Goal: Information Seeking & Learning: Learn about a topic

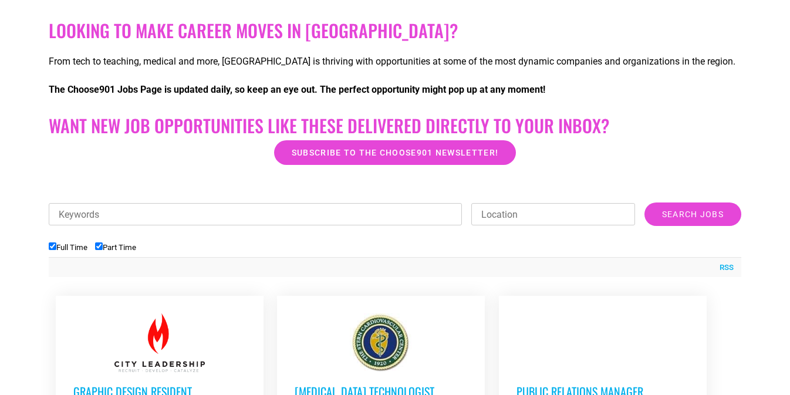
scroll to position [503, 0]
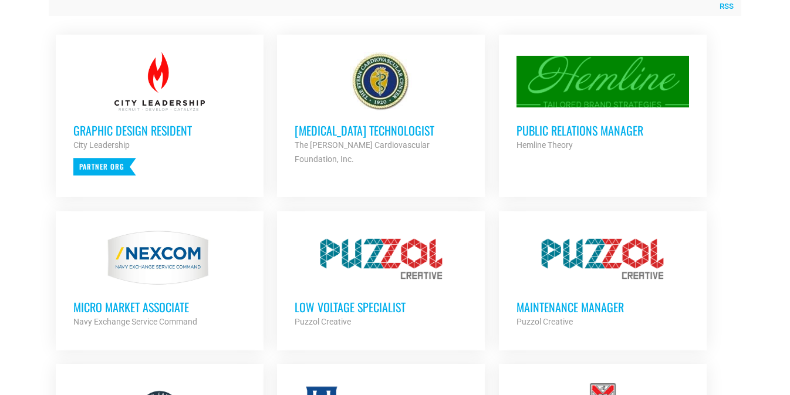
click at [405, 126] on h3 "[MEDICAL_DATA] Technologist" at bounding box center [381, 130] width 172 height 15
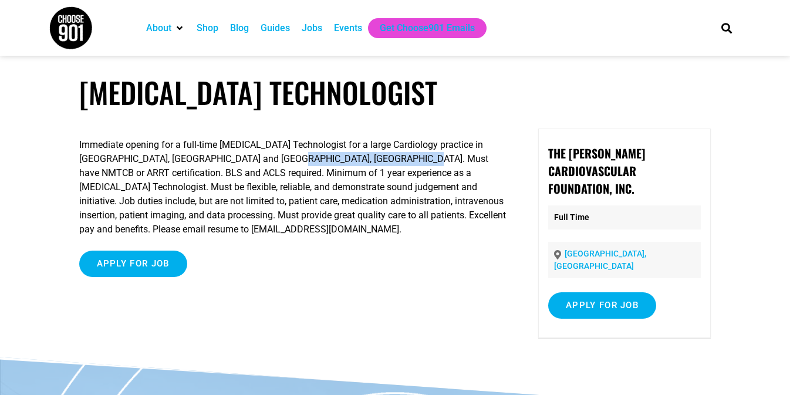
drag, startPoint x: 410, startPoint y: 158, endPoint x: 286, endPoint y: 160, distance: 123.2
click at [286, 160] on p "Immediate opening for a full-time Nuclear Medicine Technologist for a large Car…" at bounding box center [293, 187] width 428 height 99
copy p "NMTCB or ARRT certification"
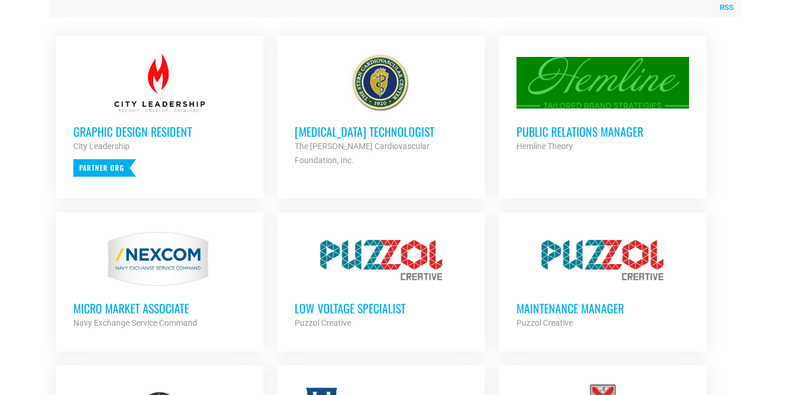
scroll to position [503, 0]
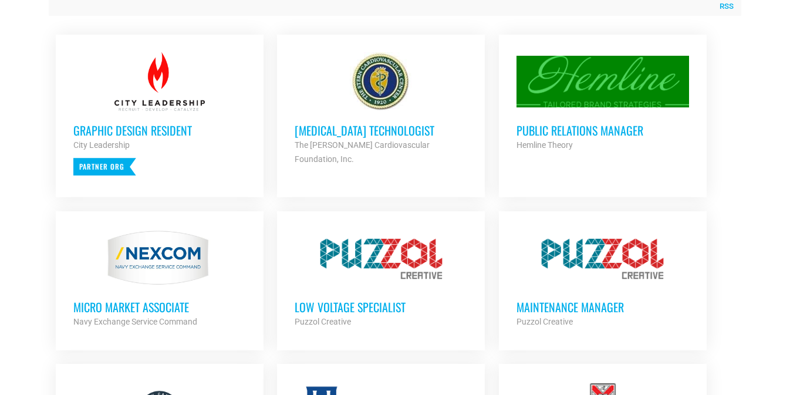
click at [607, 132] on h3 "Public Relations Manager" at bounding box center [602, 130] width 172 height 15
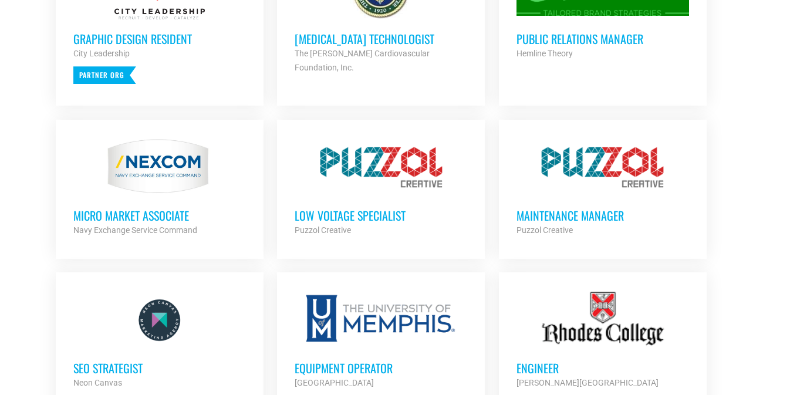
scroll to position [596, 0]
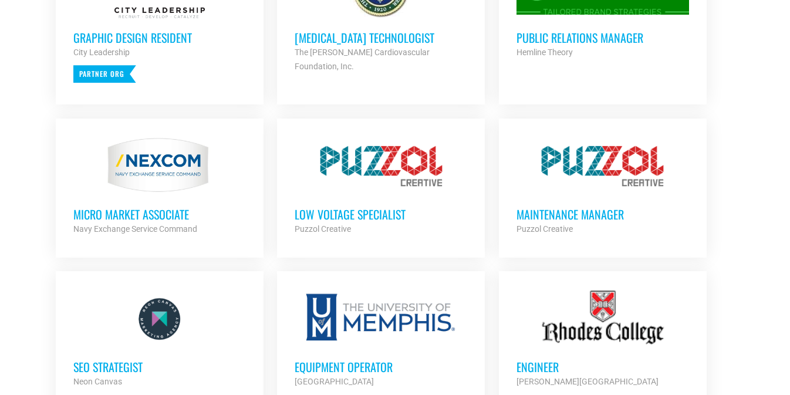
click at [108, 215] on h3 "MICRO MARKET ASSOCIATE" at bounding box center [159, 214] width 172 height 15
click at [379, 213] on h3 "Low Voltage Specialist" at bounding box center [381, 214] width 172 height 15
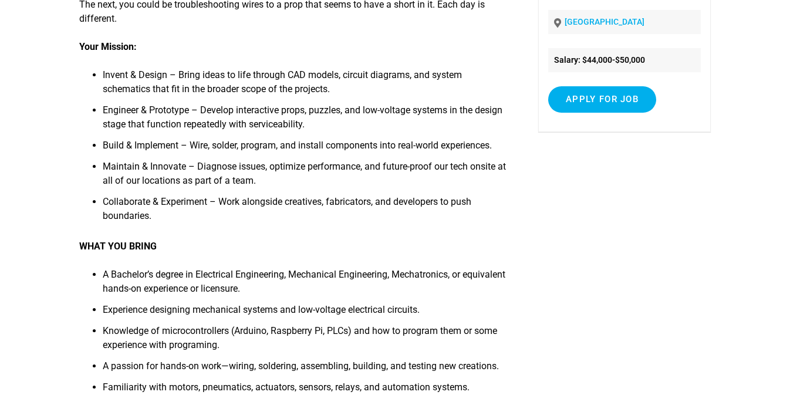
scroll to position [222, 0]
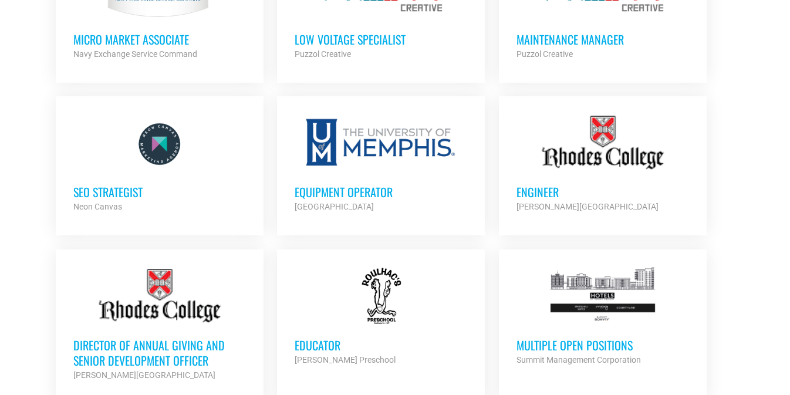
scroll to position [774, 0]
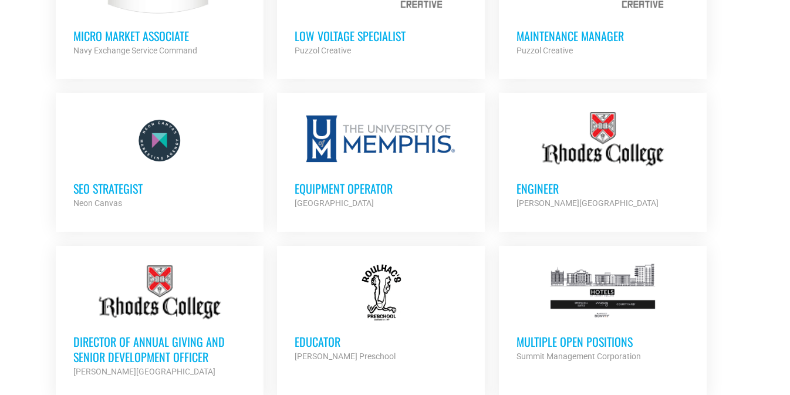
click at [357, 187] on h3 "Equipment Operator" at bounding box center [381, 188] width 172 height 15
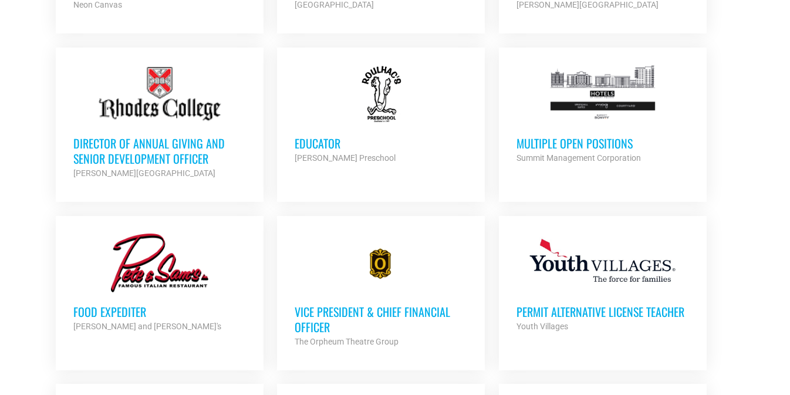
scroll to position [973, 0]
click at [600, 140] on h3 "Multiple Open Positions" at bounding box center [602, 142] width 172 height 15
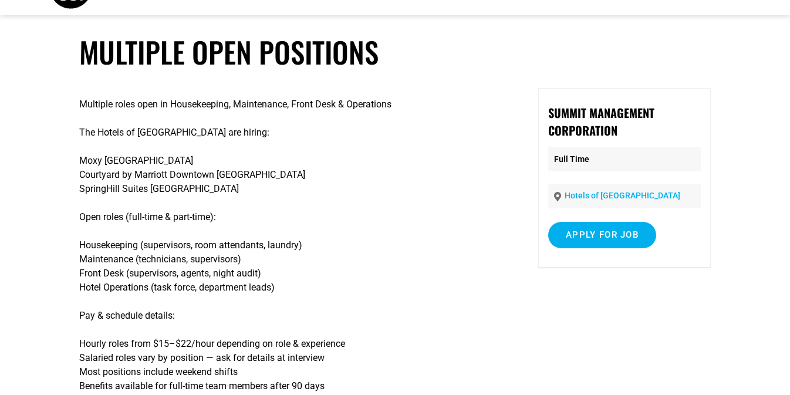
scroll to position [46, 0]
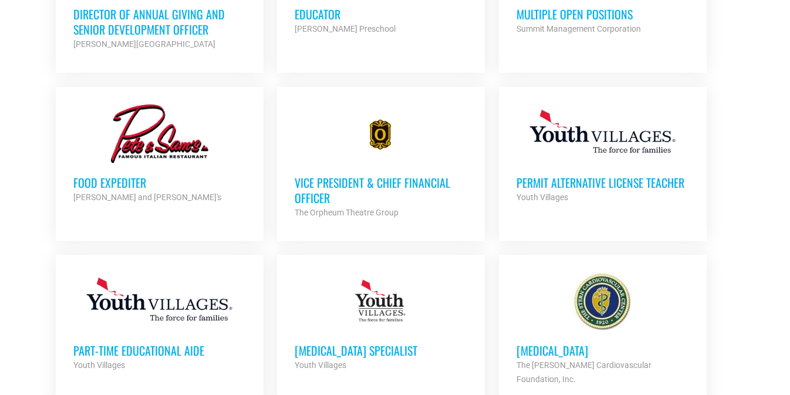
scroll to position [1102, 0]
click at [123, 177] on h3 "Food Expediter" at bounding box center [159, 181] width 172 height 15
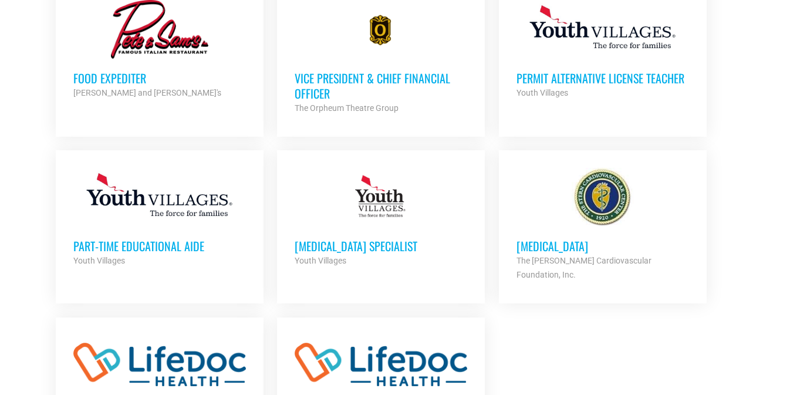
scroll to position [1232, 0]
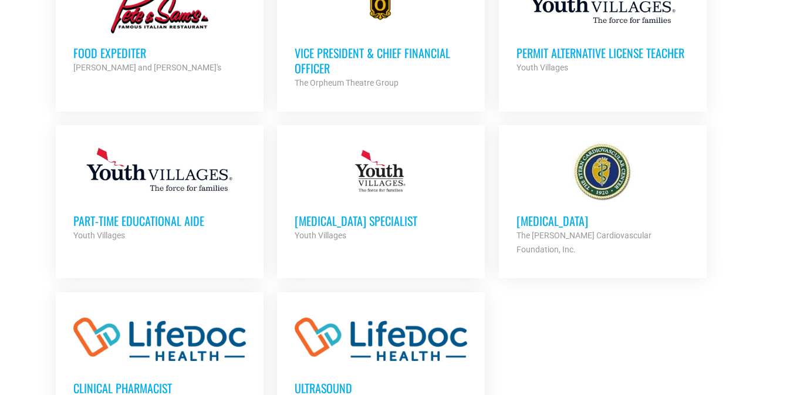
click at [102, 47] on h3 "Food Expediter" at bounding box center [159, 52] width 172 height 15
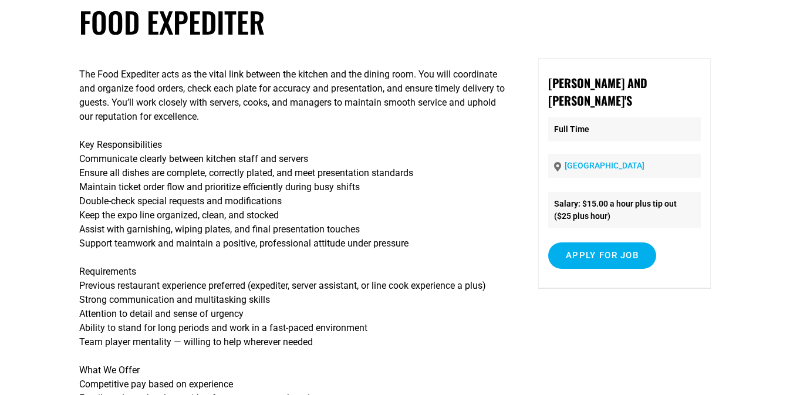
scroll to position [70, 0]
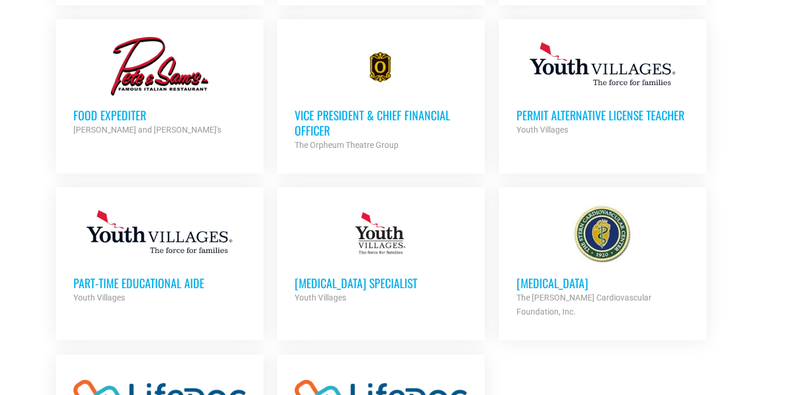
scroll to position [1168, 0]
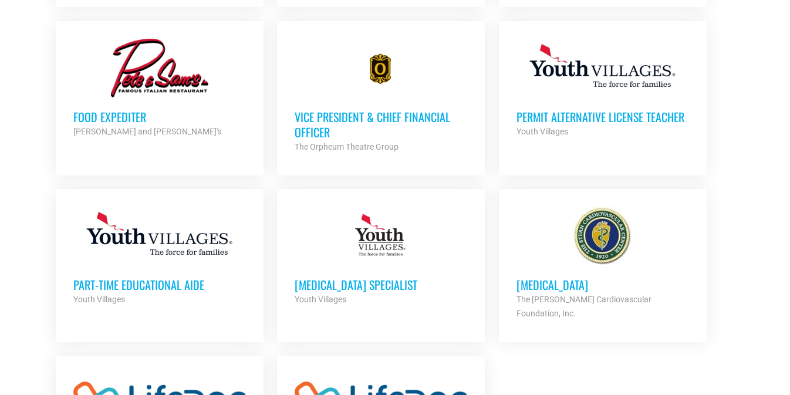
click at [397, 113] on h3 "Vice President & Chief Financial Officer" at bounding box center [381, 124] width 172 height 31
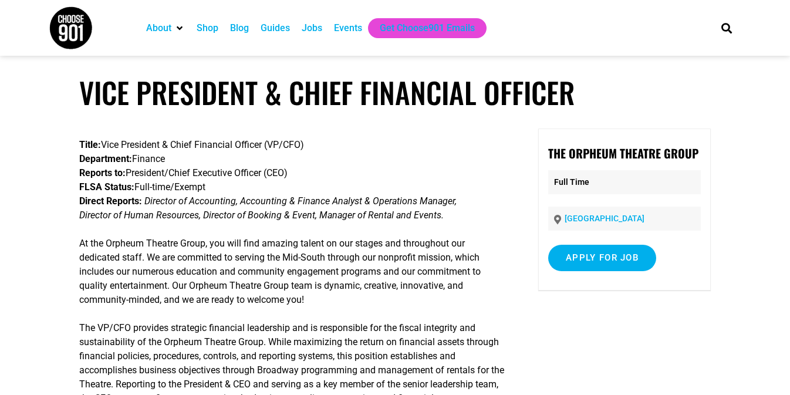
scroll to position [26, 0]
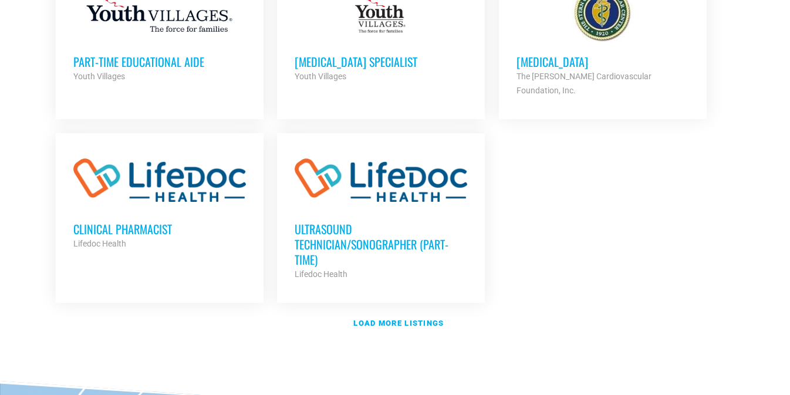
scroll to position [1392, 0]
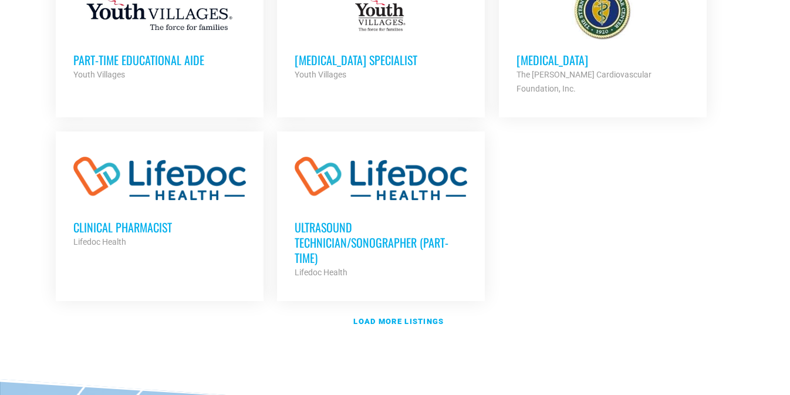
click at [357, 223] on h3 "Ultrasound Technician/Sonographer (Part-Time)" at bounding box center [381, 242] width 172 height 46
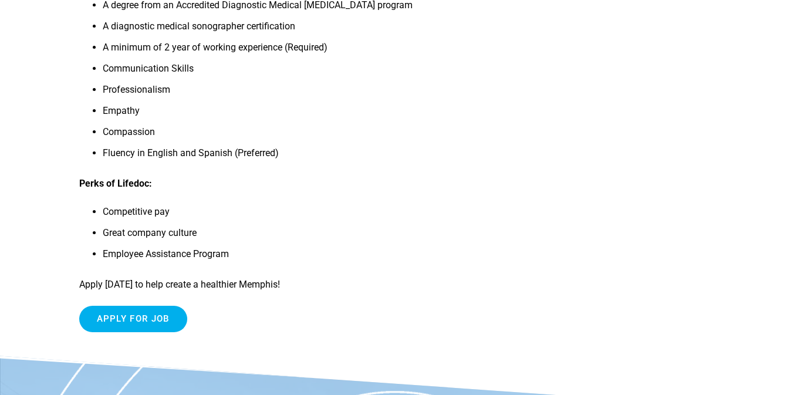
scroll to position [603, 0]
